Goal: Information Seeking & Learning: Learn about a topic

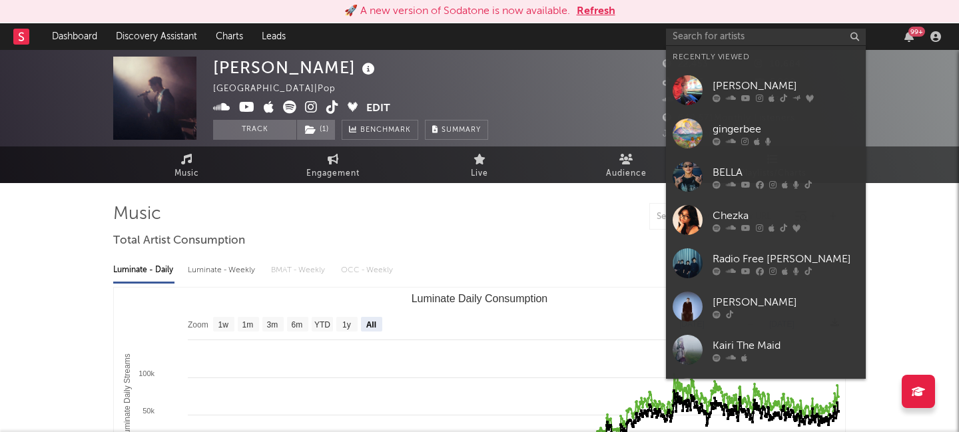
select select "All"
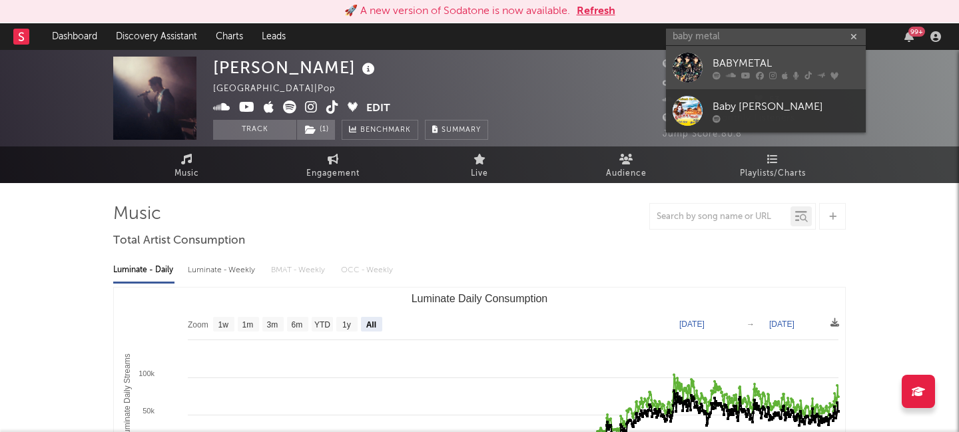
type input "baby metal"
click at [785, 51] on link "BABYMETAL" at bounding box center [766, 67] width 200 height 43
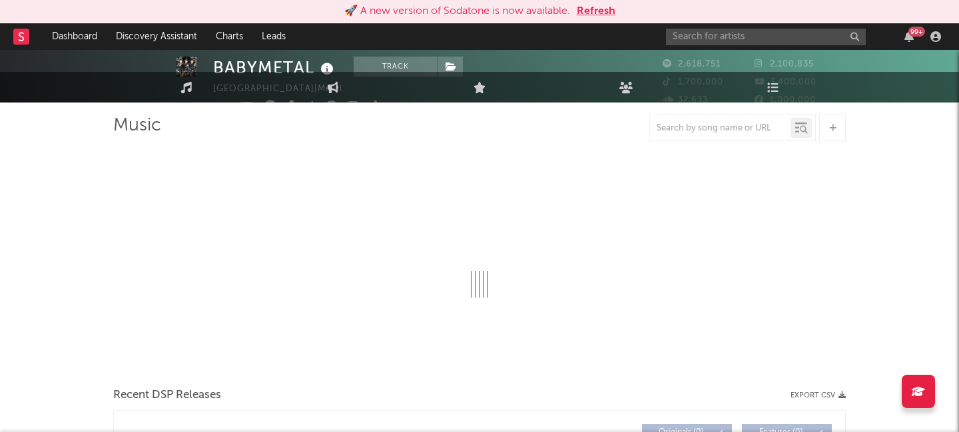
select select "6m"
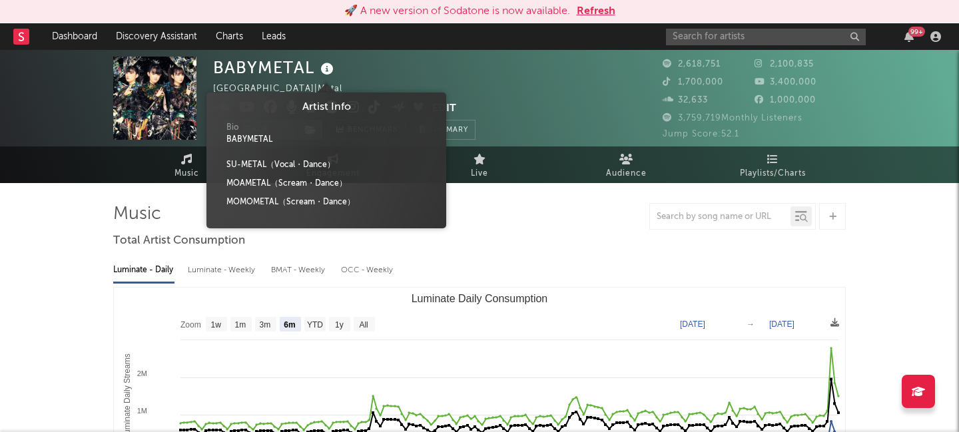
click at [330, 66] on icon at bounding box center [327, 69] width 19 height 19
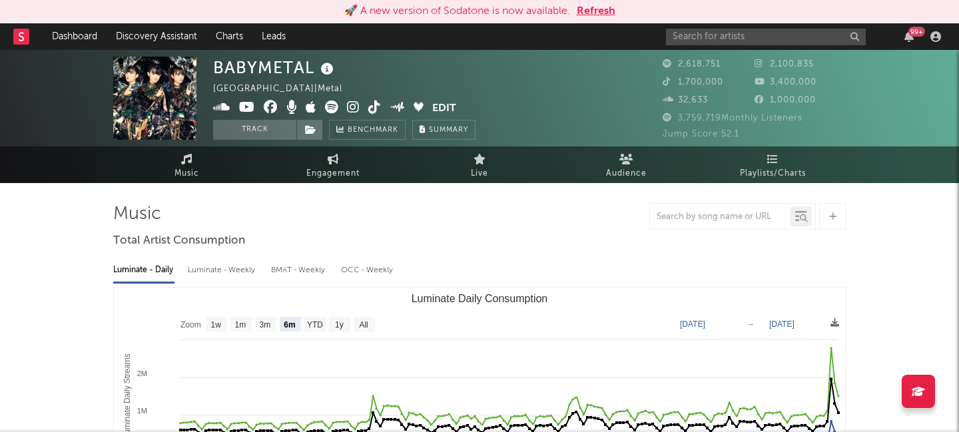
click at [329, 65] on icon at bounding box center [327, 69] width 19 height 19
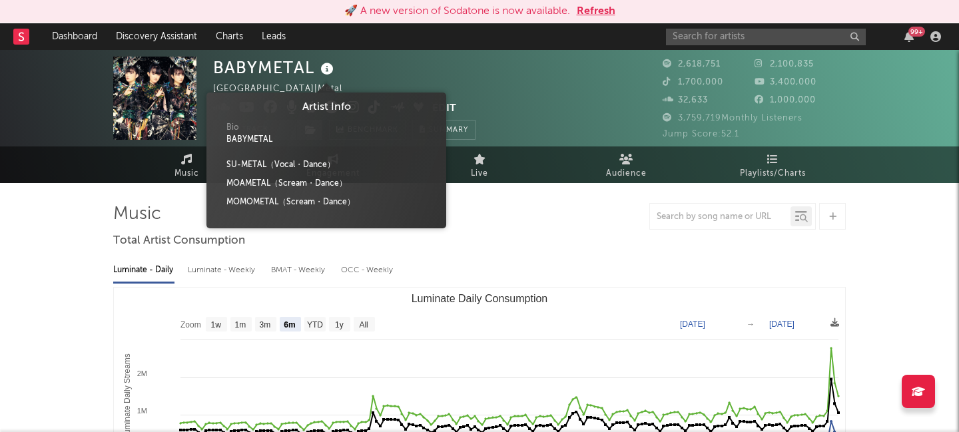
click at [329, 65] on icon at bounding box center [327, 69] width 19 height 19
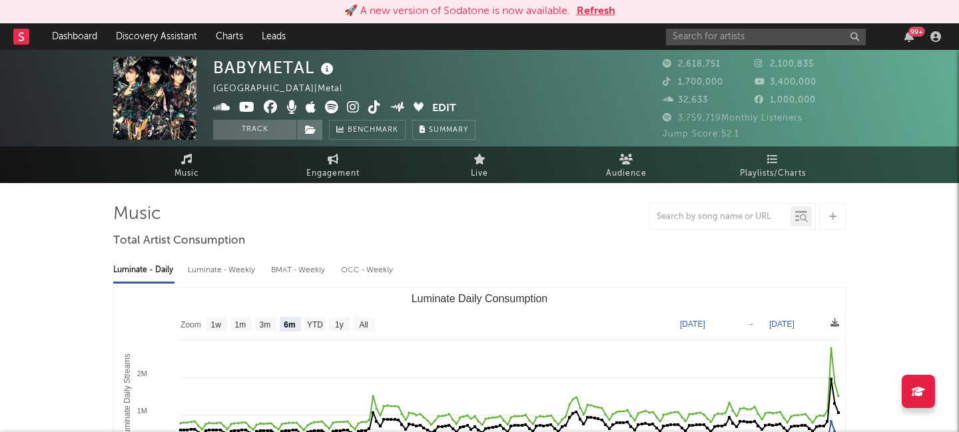
click at [329, 65] on icon at bounding box center [327, 69] width 19 height 19
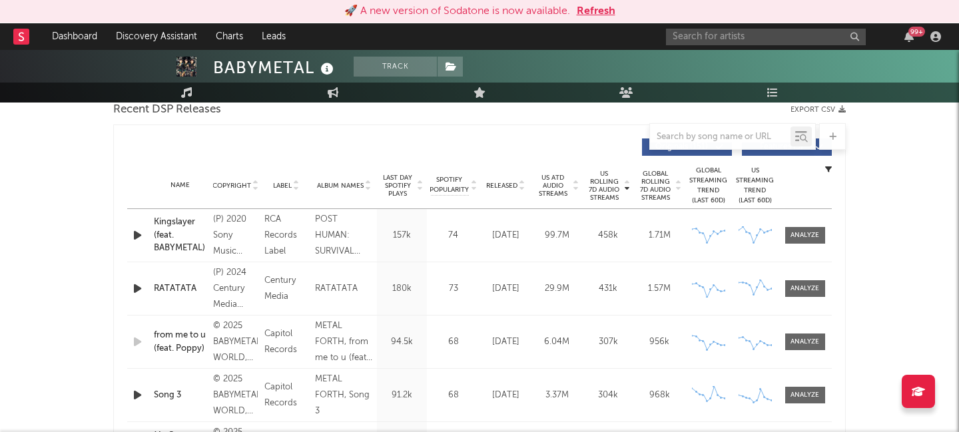
scroll to position [472, 0]
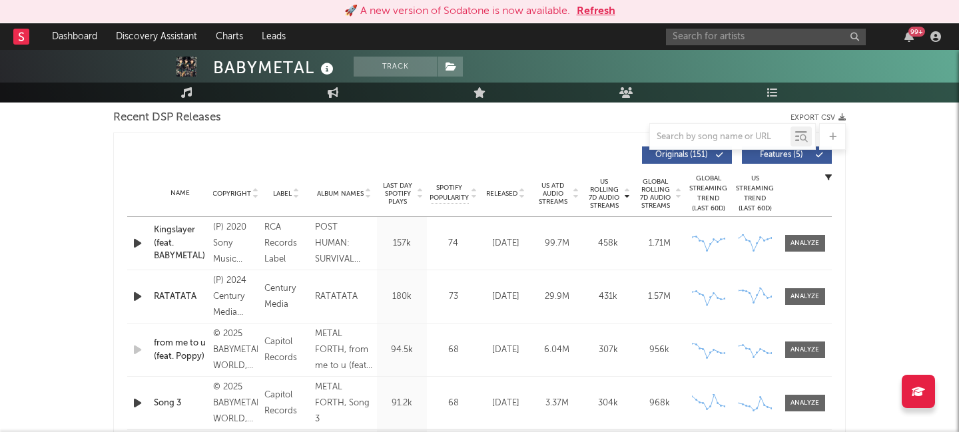
click at [790, 159] on button "Features ( 5 )" at bounding box center [787, 155] width 90 height 17
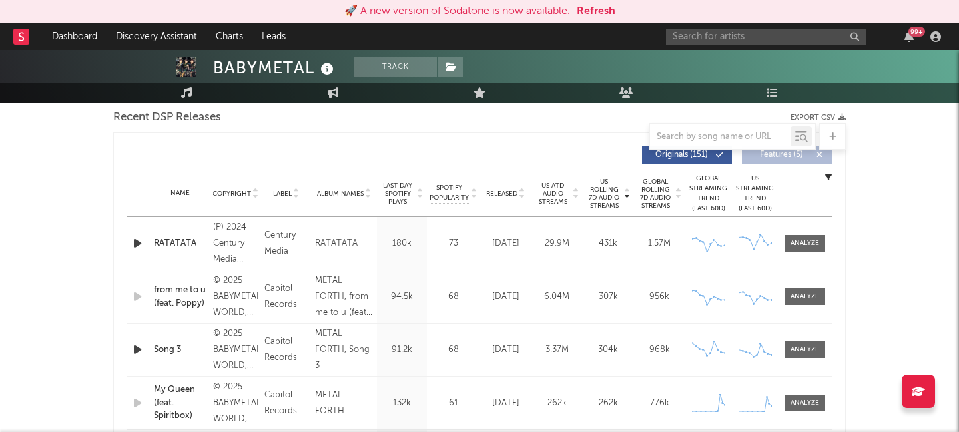
click at [506, 198] on div "Released" at bounding box center [506, 194] width 45 height 10
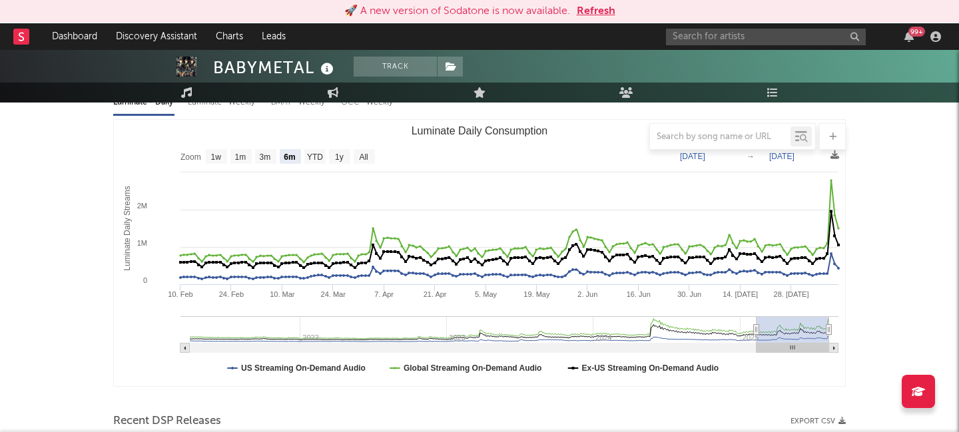
scroll to position [0, 0]
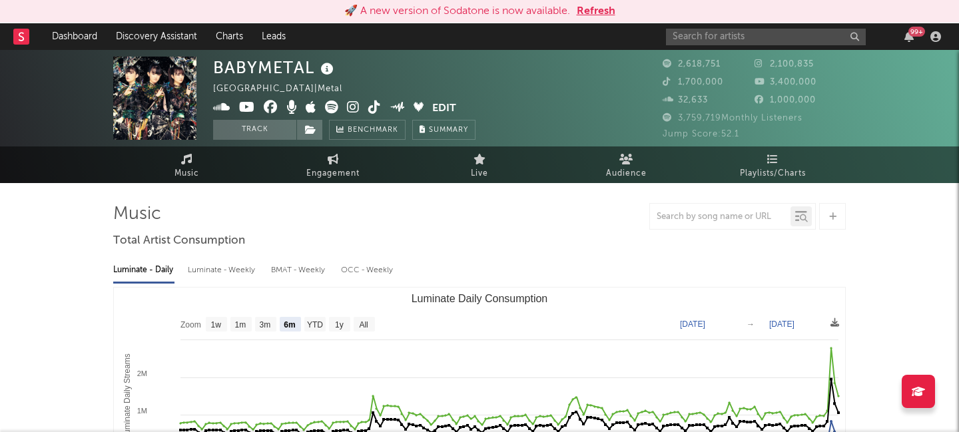
click at [354, 109] on icon at bounding box center [353, 107] width 13 height 13
click at [81, 32] on link "Dashboard" at bounding box center [75, 36] width 64 height 27
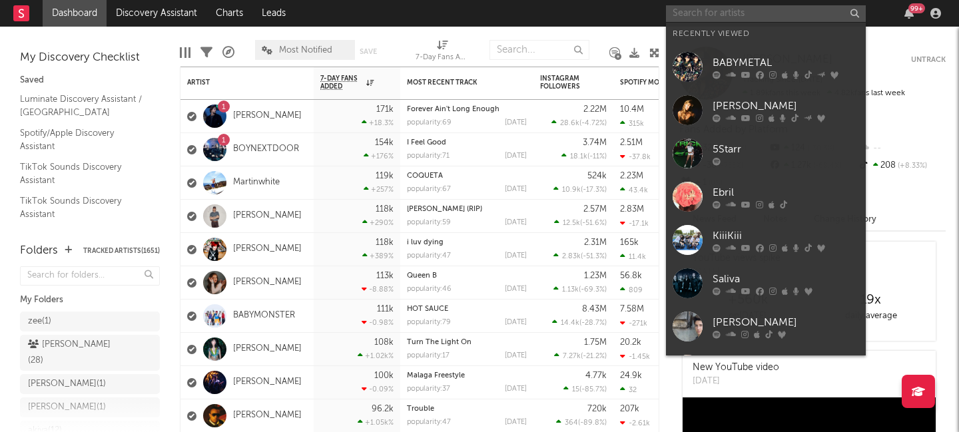
click at [709, 15] on input "text" at bounding box center [766, 13] width 200 height 17
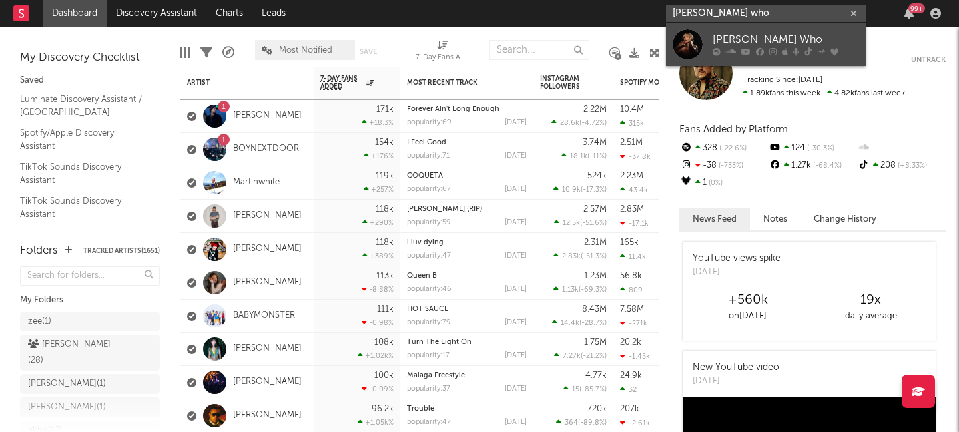
type input "[PERSON_NAME] who"
click at [789, 40] on div "[PERSON_NAME] Who" at bounding box center [786, 40] width 147 height 16
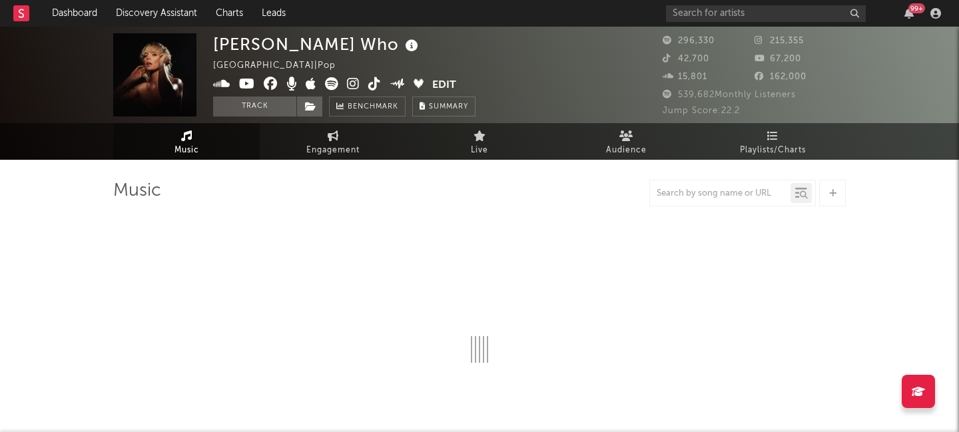
select select "6m"
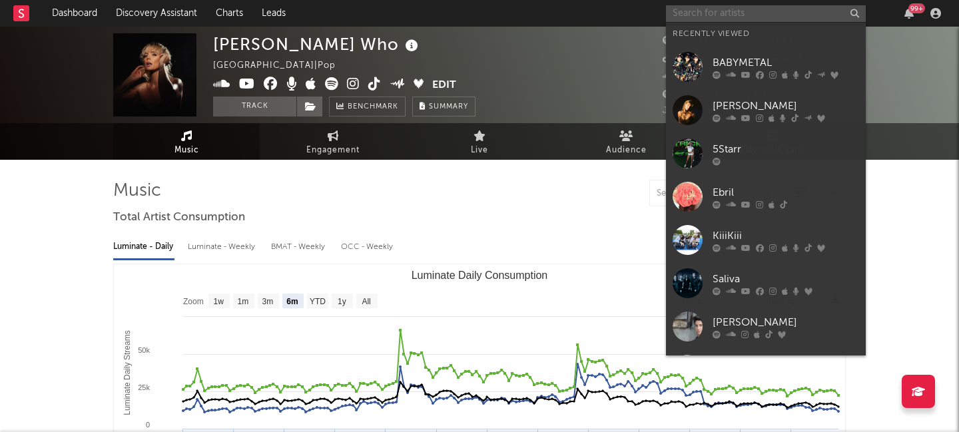
click at [696, 20] on input "text" at bounding box center [766, 13] width 200 height 17
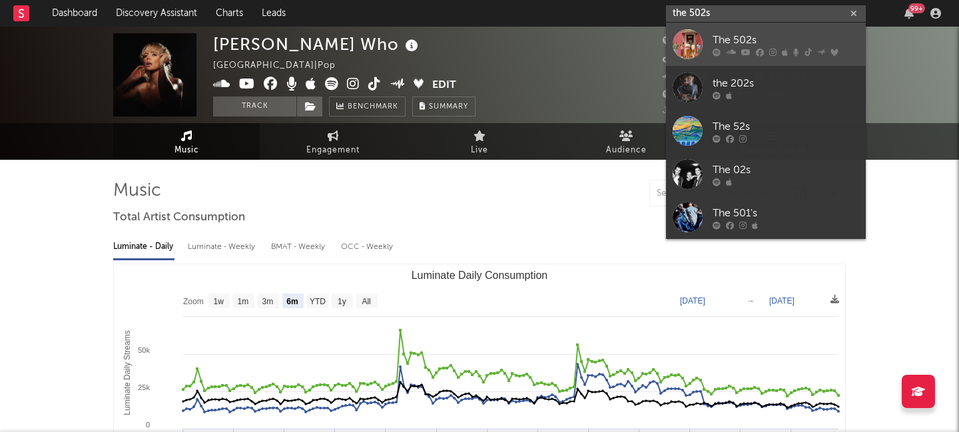
type input "the 502s"
click at [718, 37] on div "The 502s" at bounding box center [786, 40] width 147 height 16
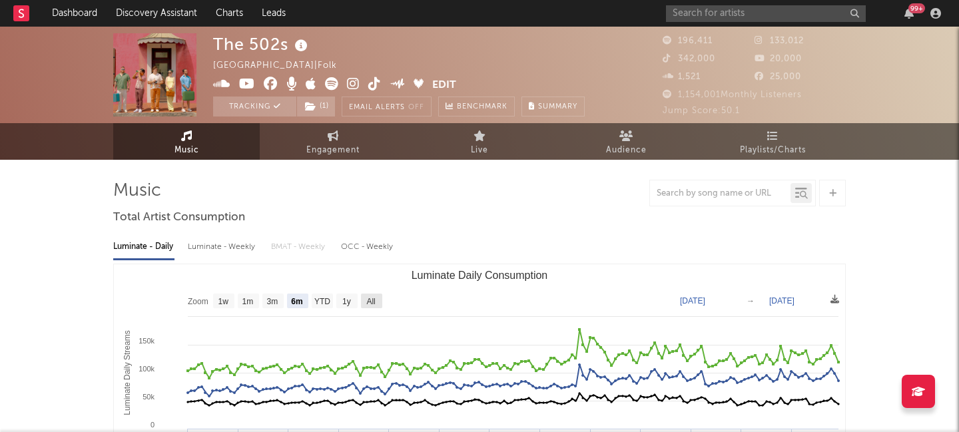
click at [371, 297] on text "All" at bounding box center [370, 301] width 9 height 9
select select "All"
type input "[DATE]"
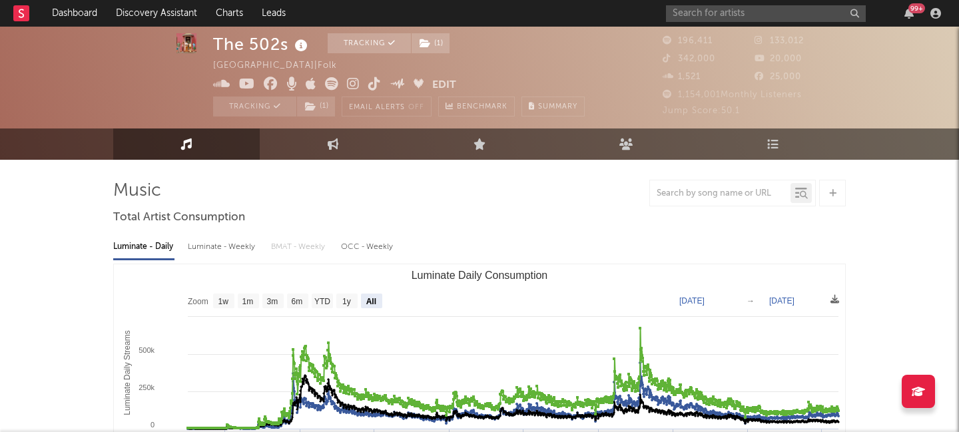
scroll to position [139, 0]
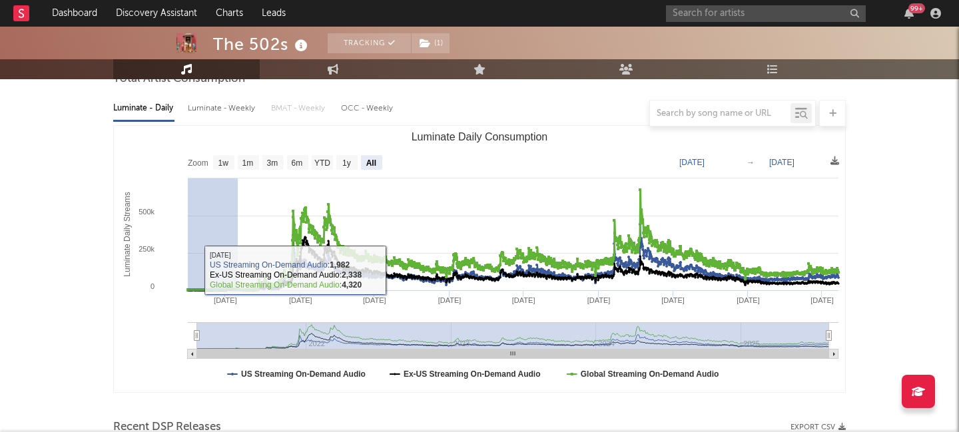
drag, startPoint x: 238, startPoint y: 271, endPoint x: 171, endPoint y: 269, distance: 66.7
click at [171, 269] on rect "Luminate Daily Consumption" at bounding box center [480, 259] width 732 height 267
type input "[DATE]"
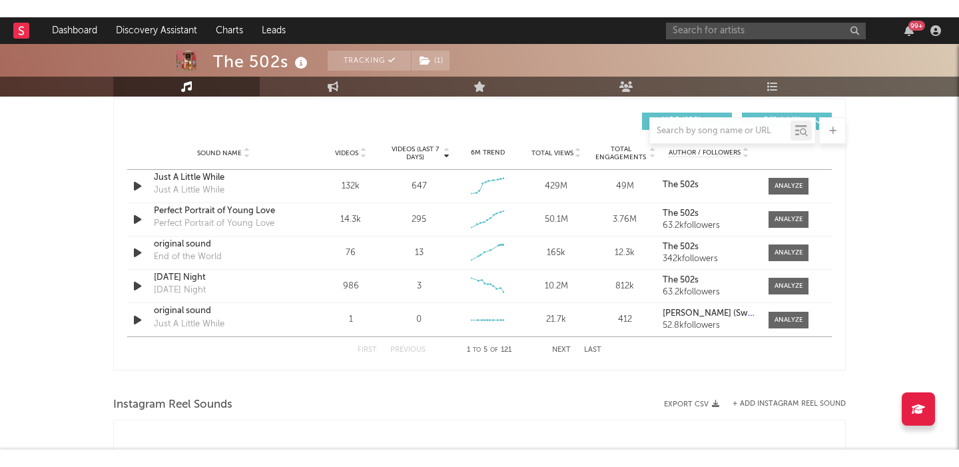
scroll to position [0, 0]
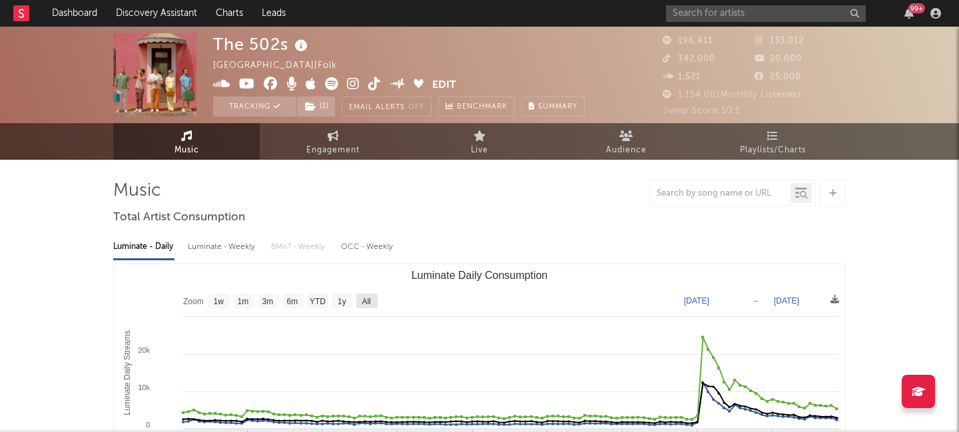
click at [362, 299] on text "All" at bounding box center [366, 301] width 9 height 9
select select "All"
type input "[DATE]"
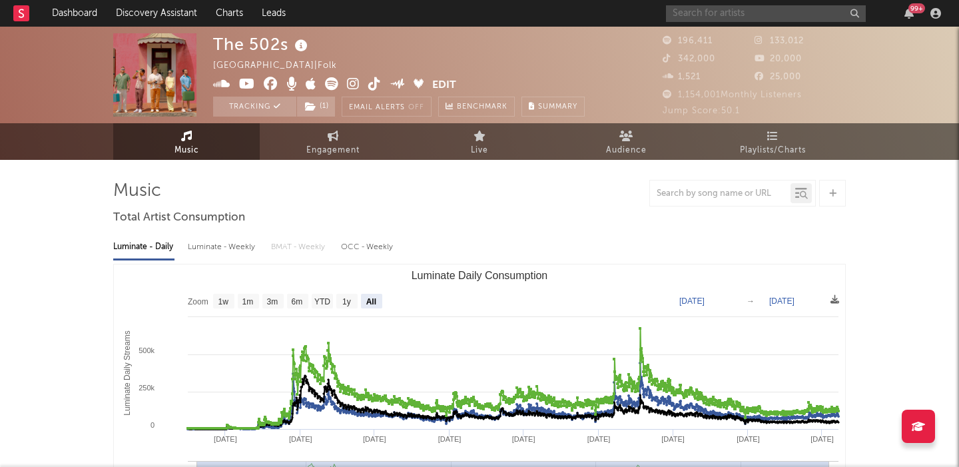
click at [760, 13] on input "text" at bounding box center [766, 13] width 200 height 17
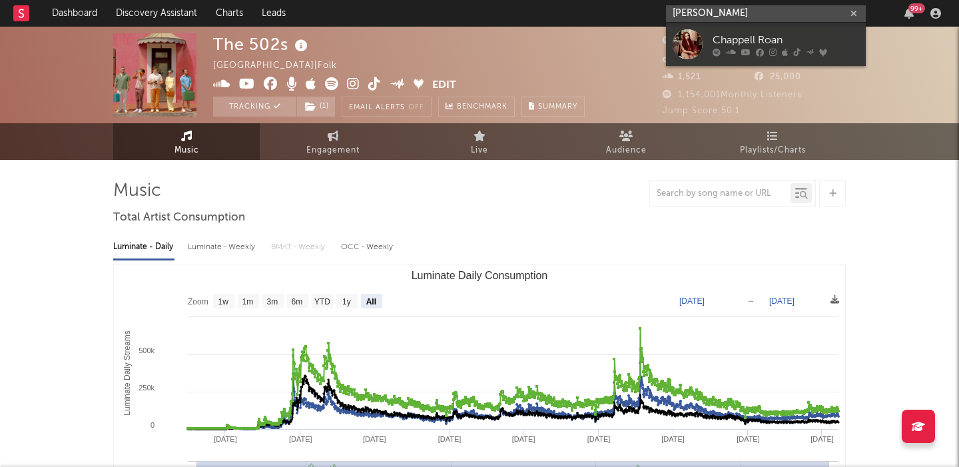
type input "[PERSON_NAME]"
click at [798, 38] on div "Chappell Roan" at bounding box center [786, 40] width 147 height 16
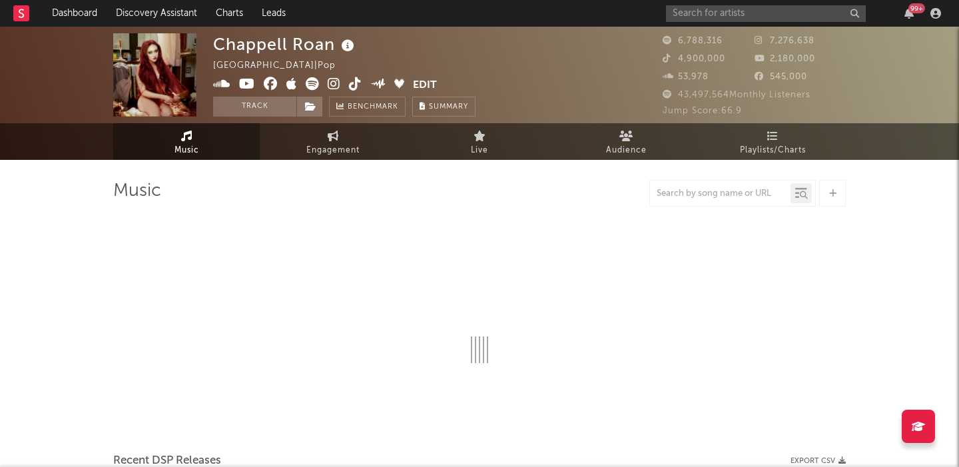
select select "6m"
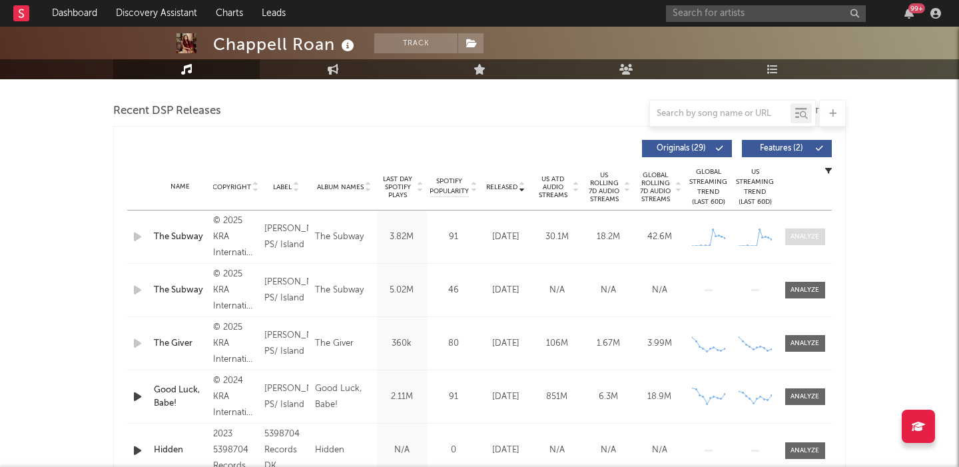
click at [806, 234] on div at bounding box center [805, 237] width 29 height 10
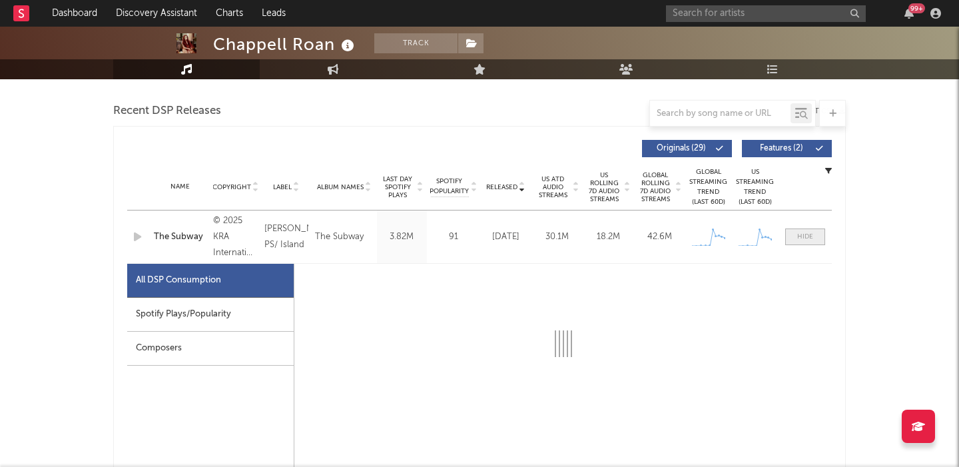
select select "1w"
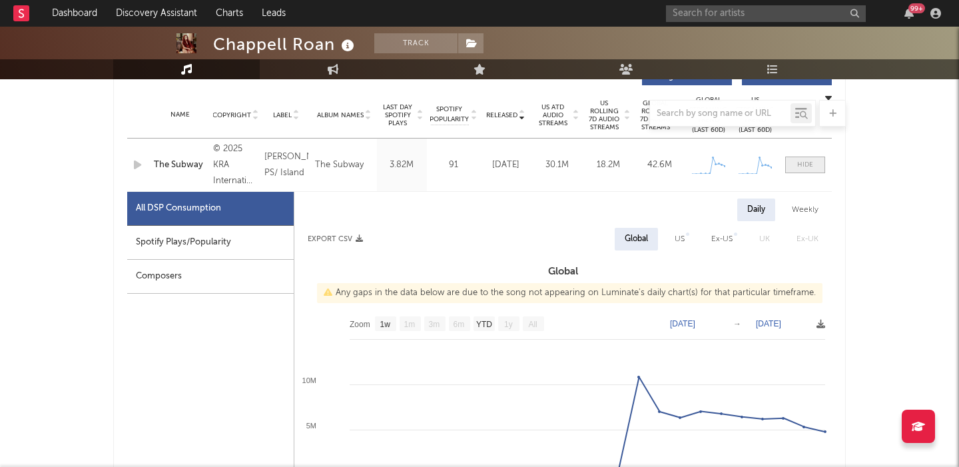
scroll to position [544, 0]
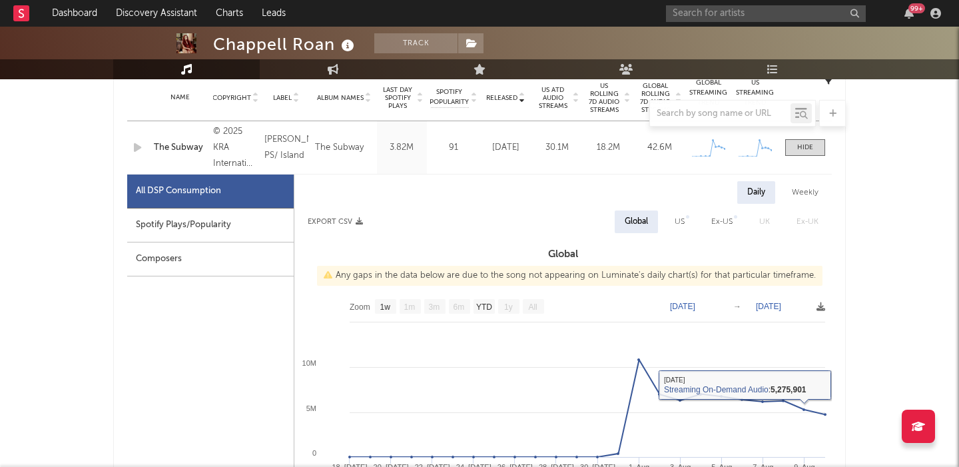
click at [680, 221] on div "US" at bounding box center [680, 222] width 10 height 16
select select "1w"
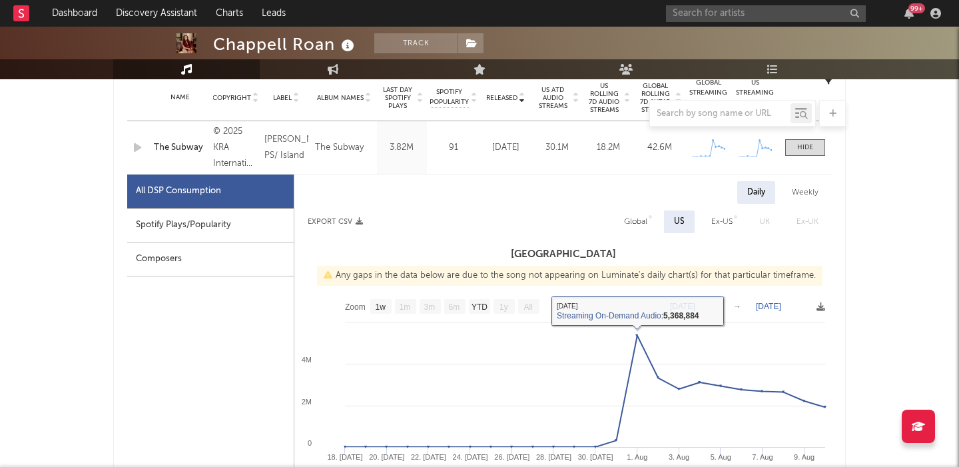
click at [643, 217] on div "Global" at bounding box center [635, 222] width 23 height 16
select select "1w"
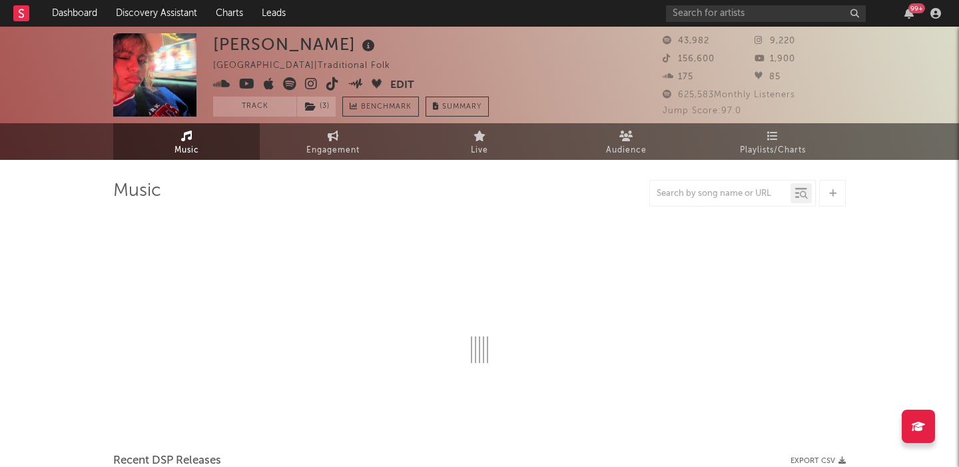
select select "1w"
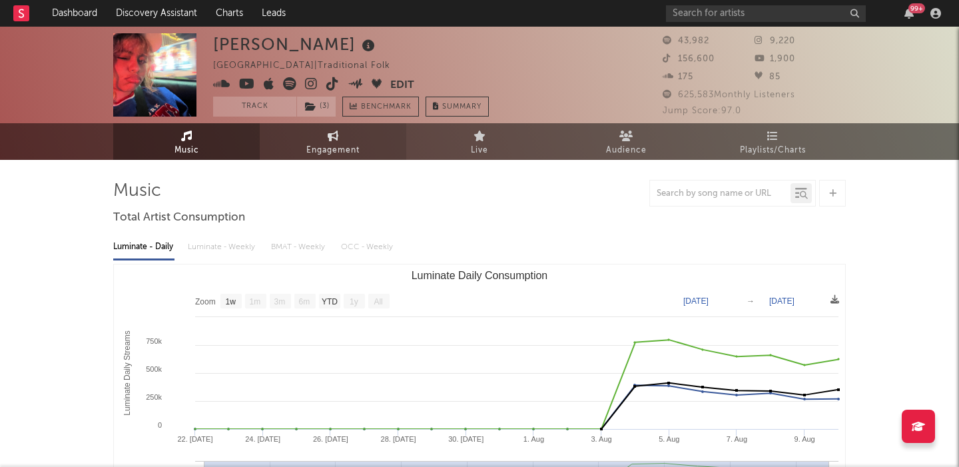
click at [336, 136] on icon at bounding box center [333, 136] width 11 height 11
select select "1w"
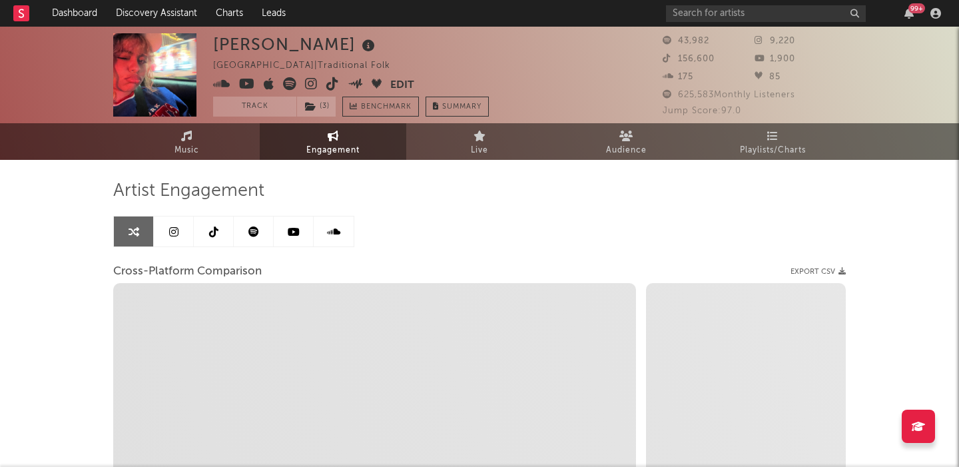
click at [221, 224] on link at bounding box center [214, 232] width 40 height 30
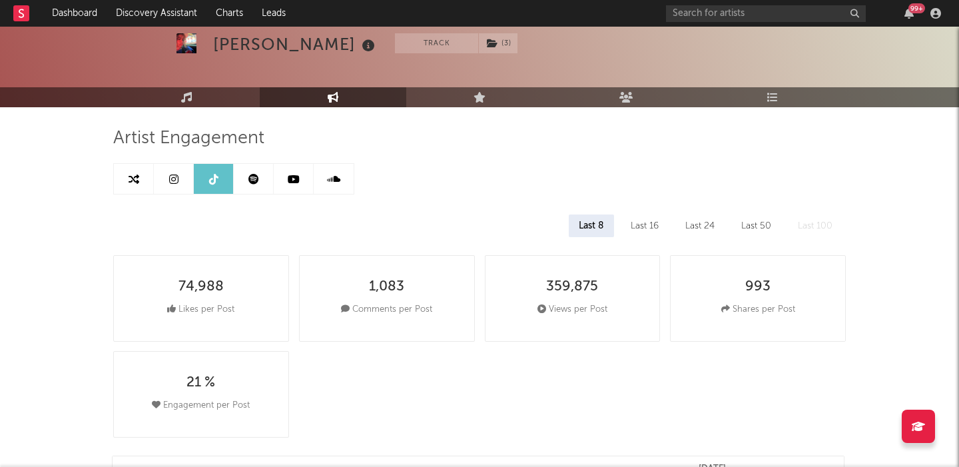
scroll to position [74, 0]
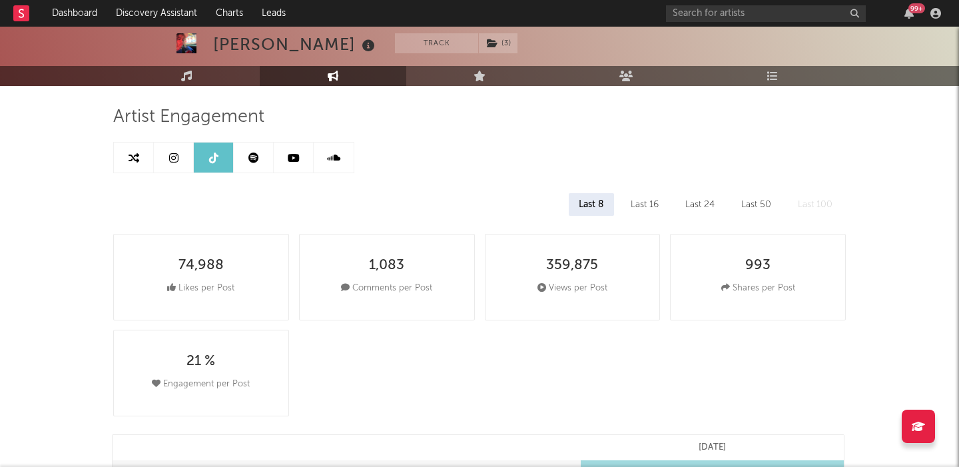
select select "1w"
click at [748, 10] on input "text" at bounding box center [766, 13] width 200 height 17
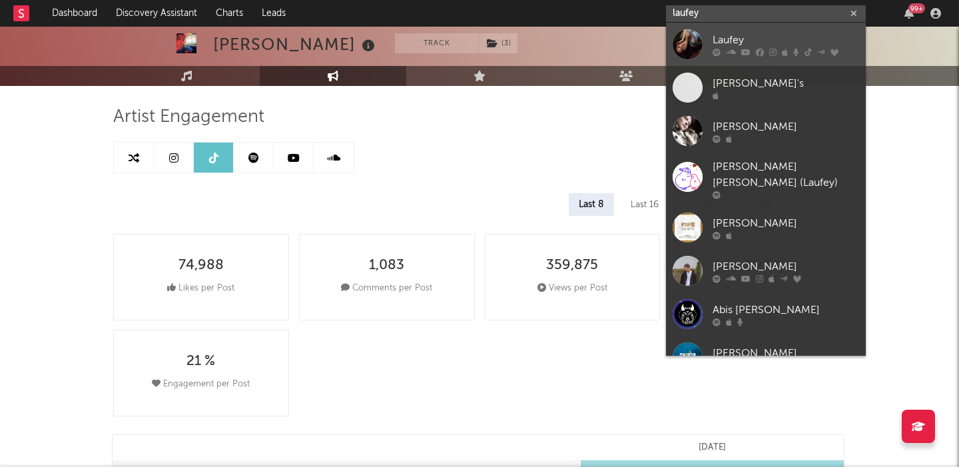
type input "laufey"
click at [762, 34] on div "Laufey" at bounding box center [786, 40] width 147 height 16
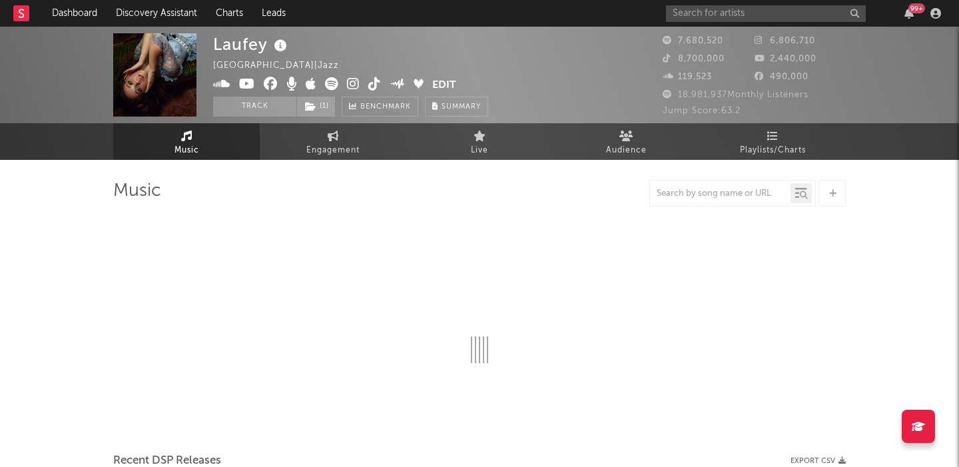
select select "6m"
